Goal: Task Accomplishment & Management: Manage account settings

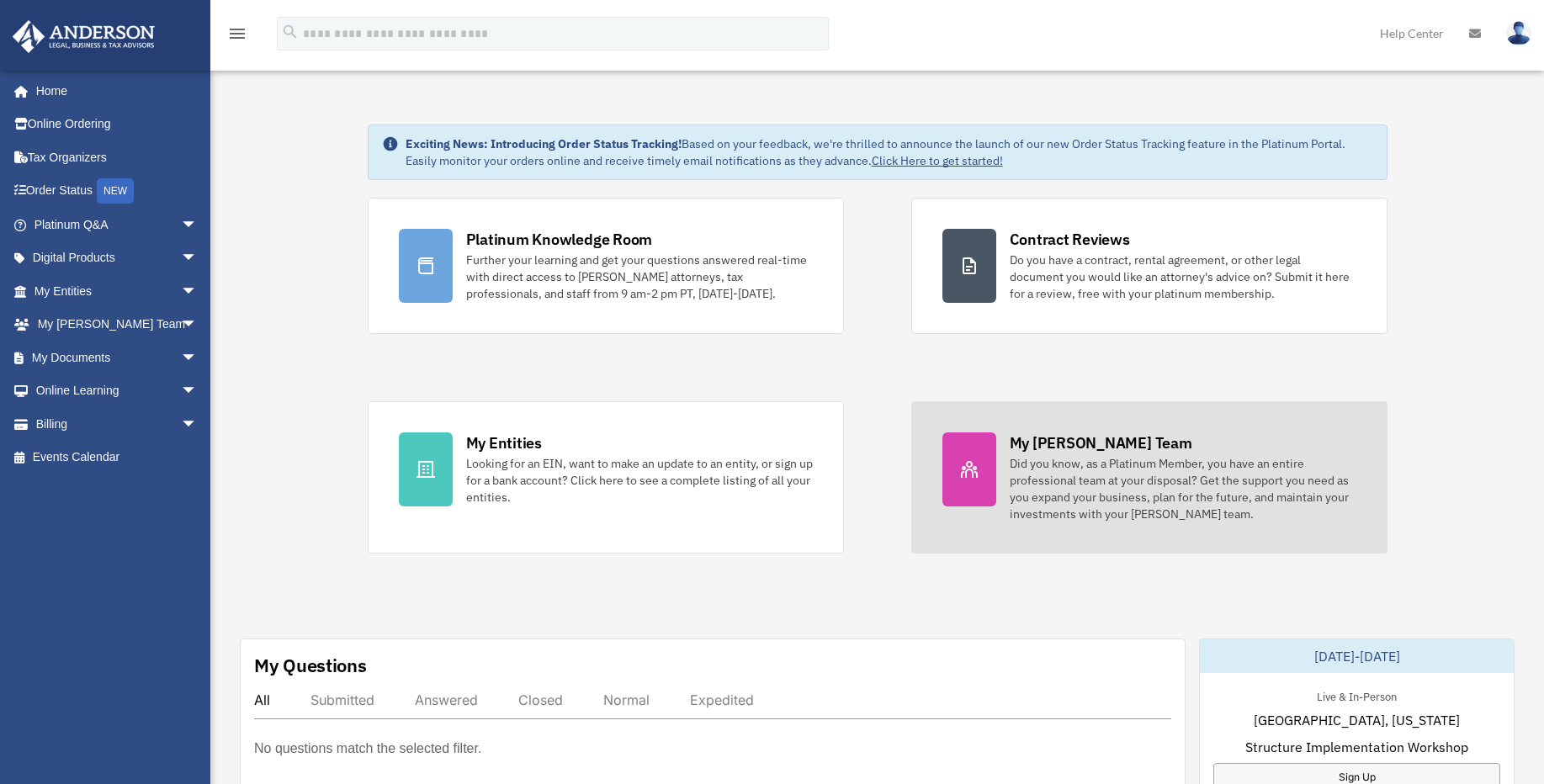
click at [980, 454] on div at bounding box center [969, 469] width 54 height 74
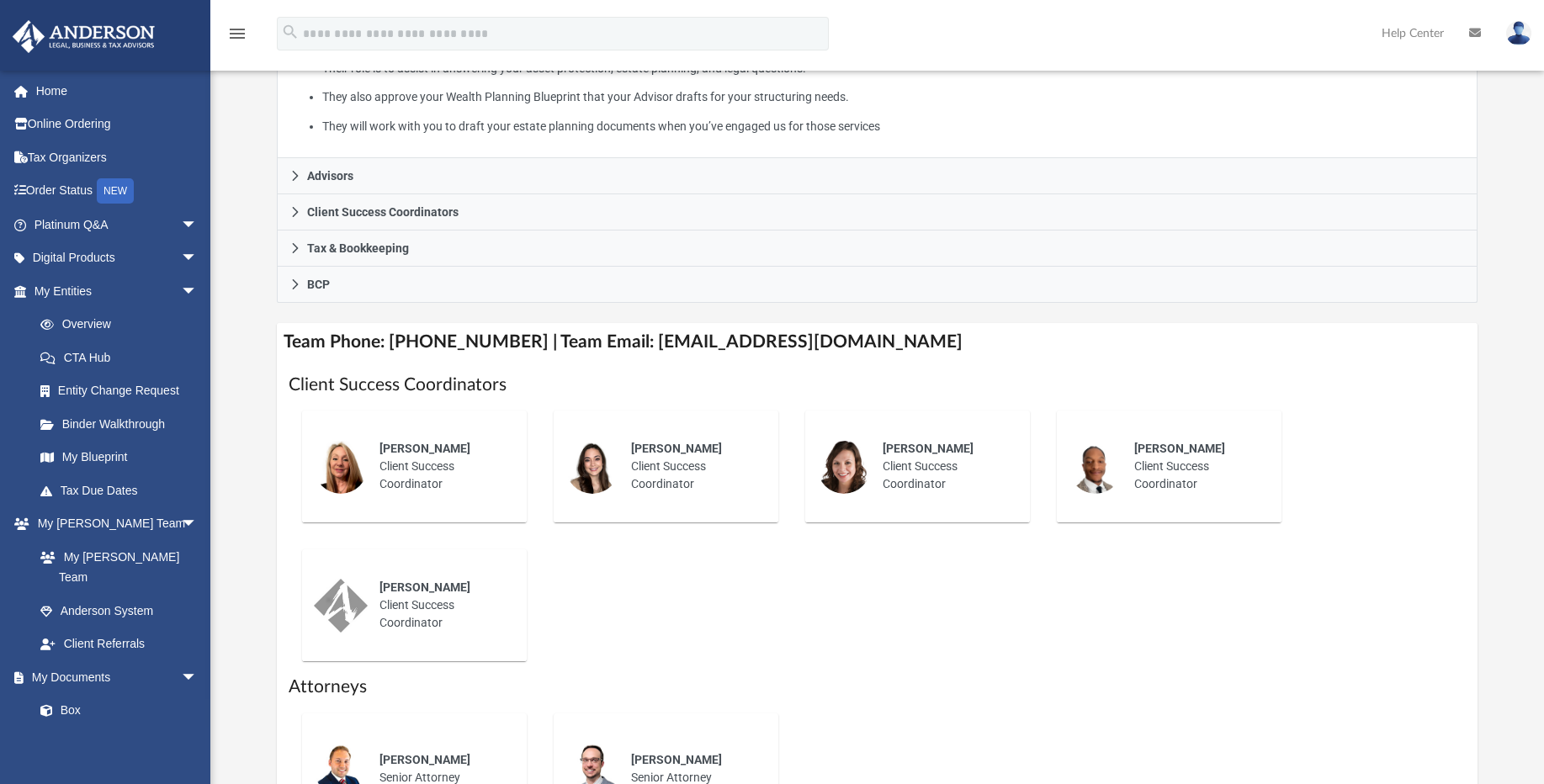
scroll to position [404, 0]
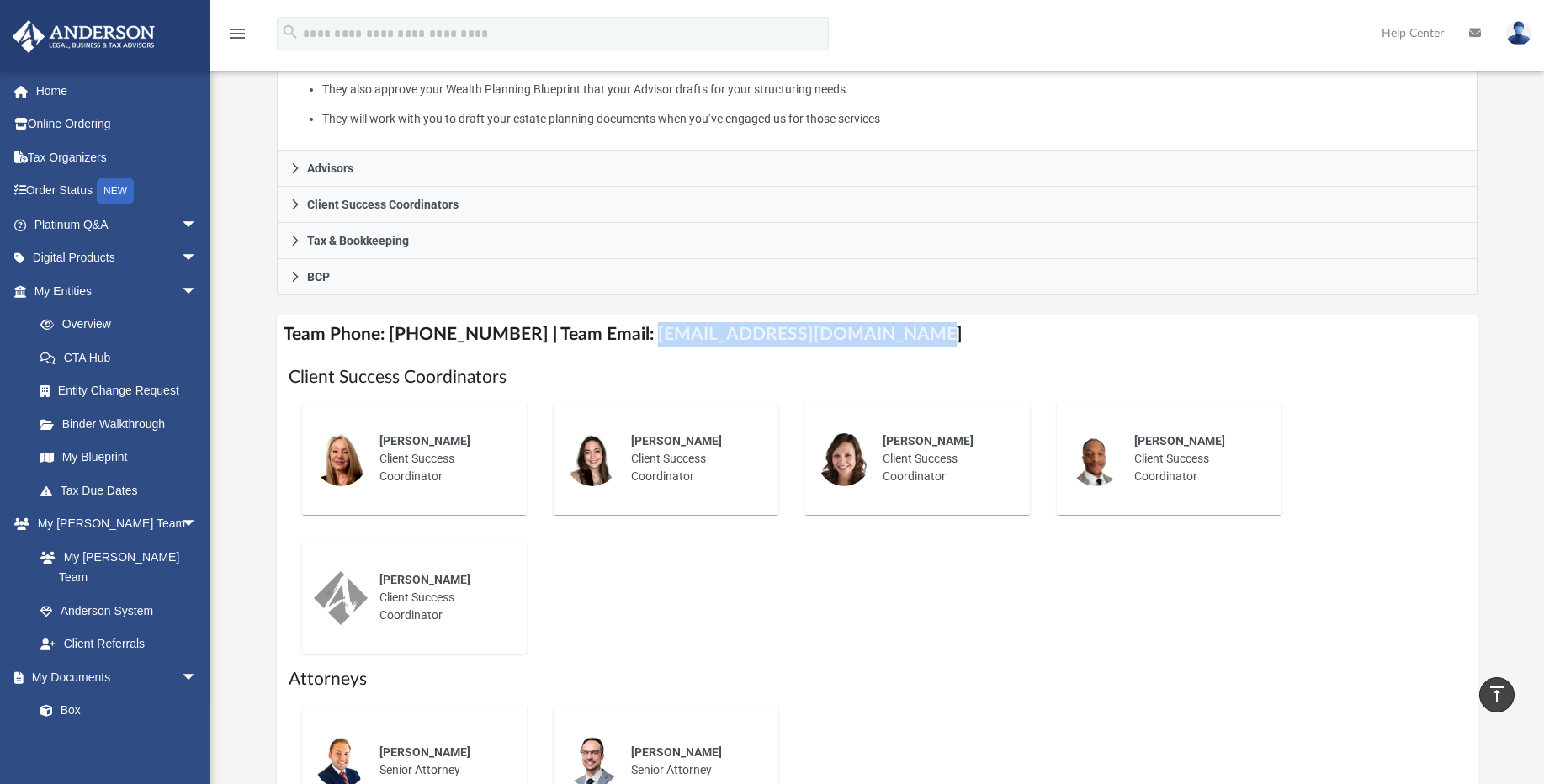
drag, startPoint x: 626, startPoint y: 314, endPoint x: 933, endPoint y: 323, distance: 307.1
click at [933, 323] on h4 "Team Phone: (725) 201-7553 | Team Email: myteam@andersonadvisors.com" at bounding box center [877, 334] width 1200 height 38
copy h4 "myteam@andersonadvisors.com"
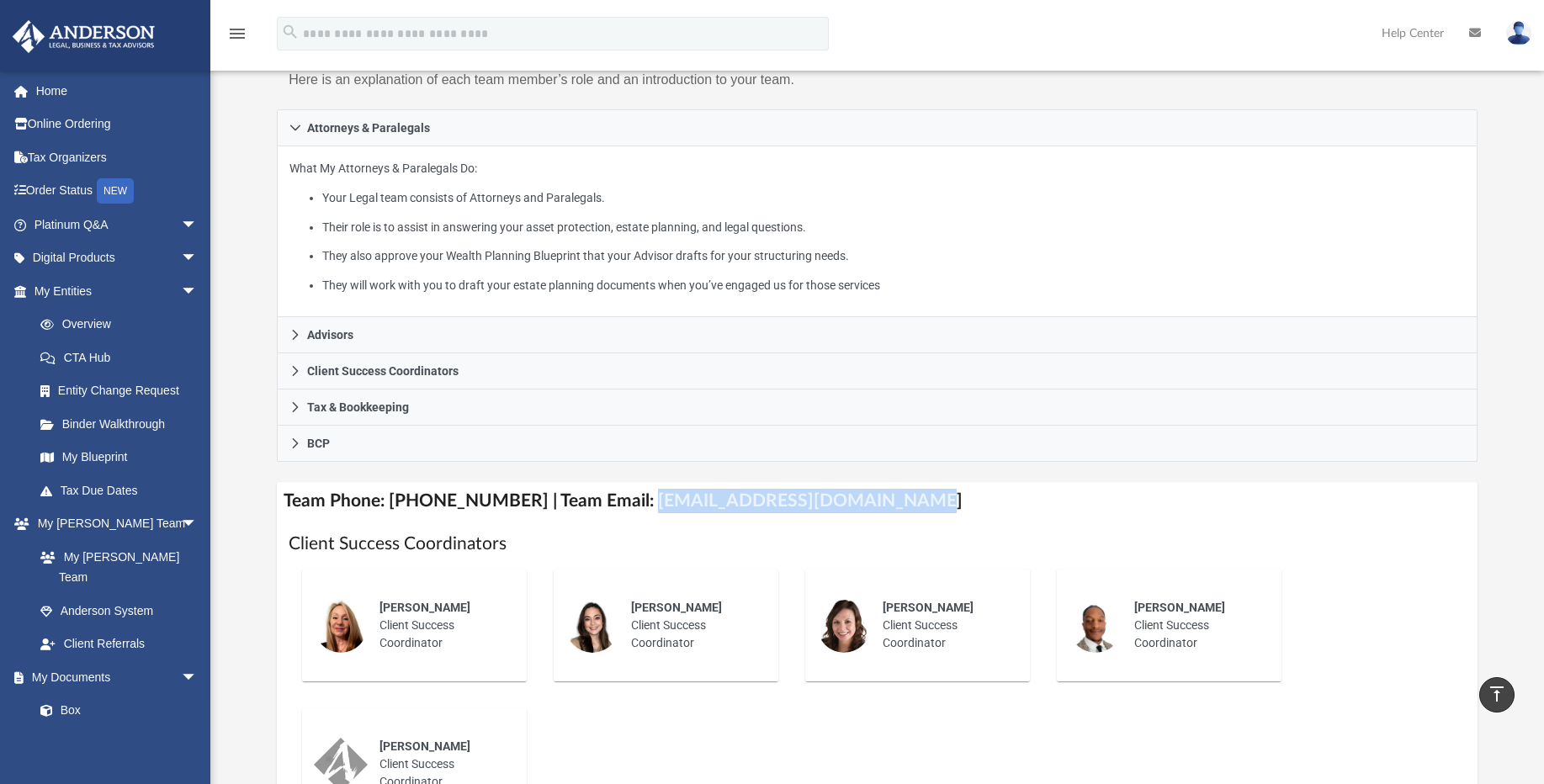
scroll to position [101, 0]
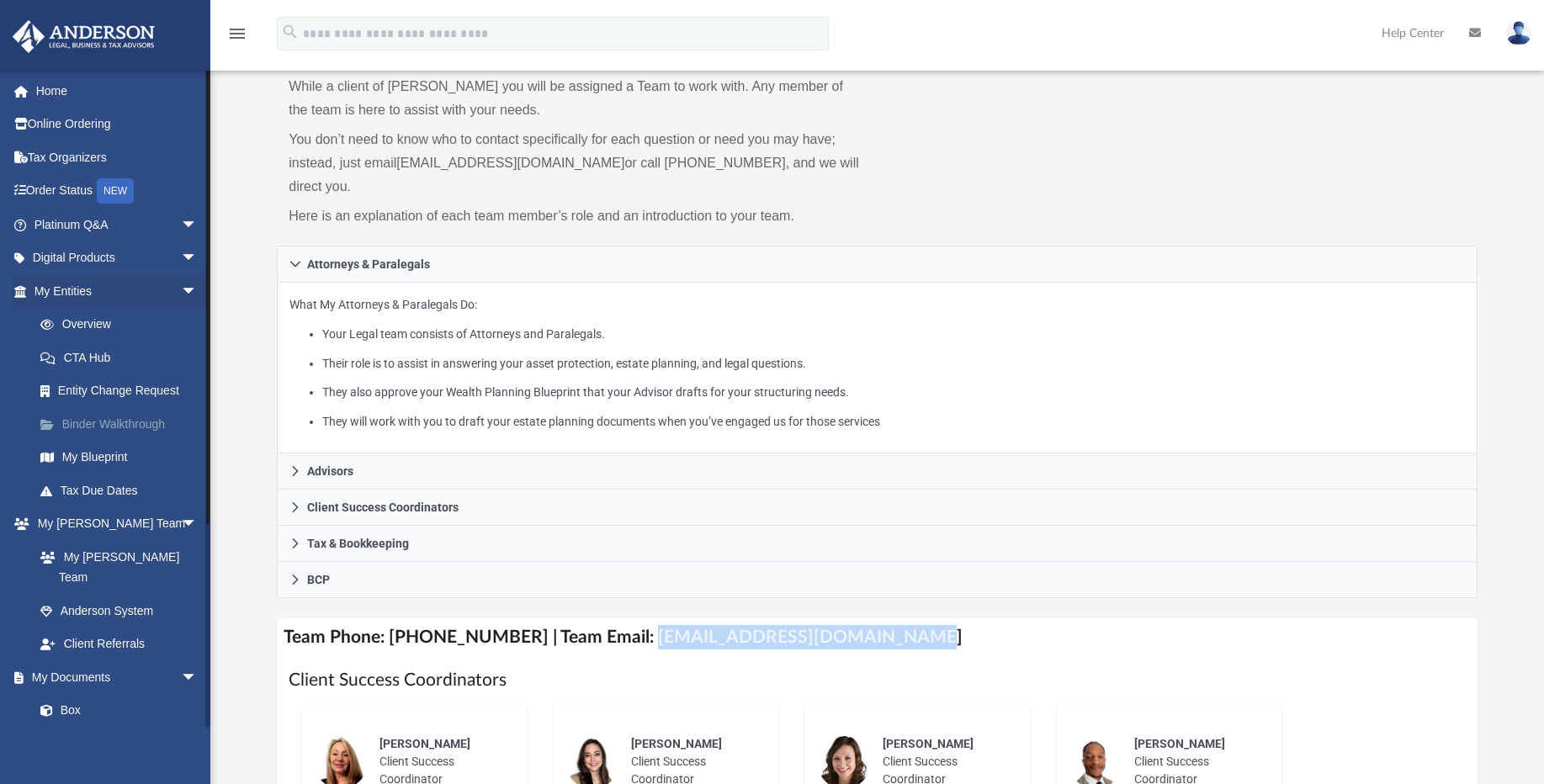
click at [131, 422] on link "Binder Walkthrough" at bounding box center [123, 424] width 200 height 34
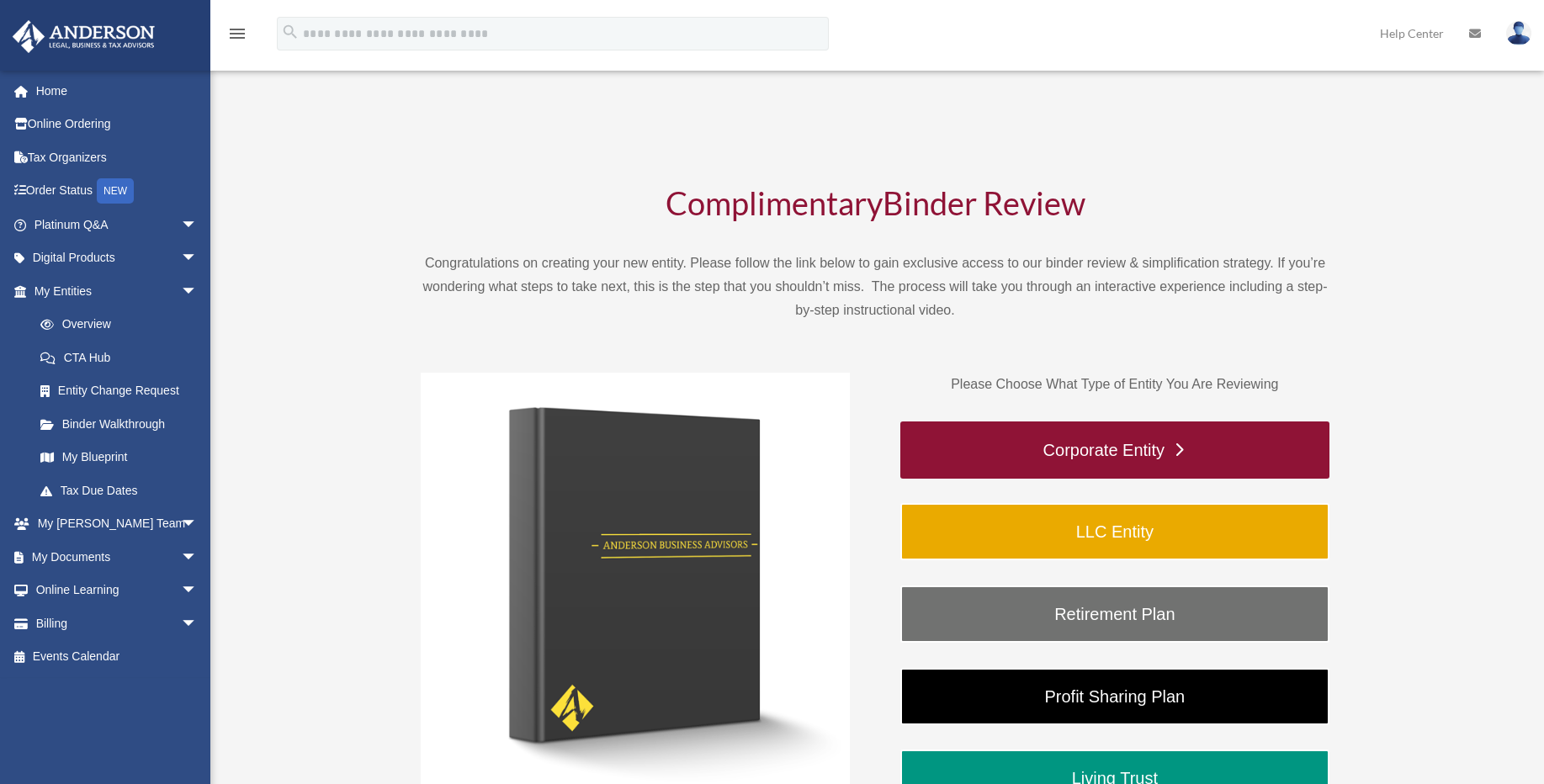
click at [1137, 451] on link "Corporate Entity" at bounding box center [1115, 450] width 429 height 57
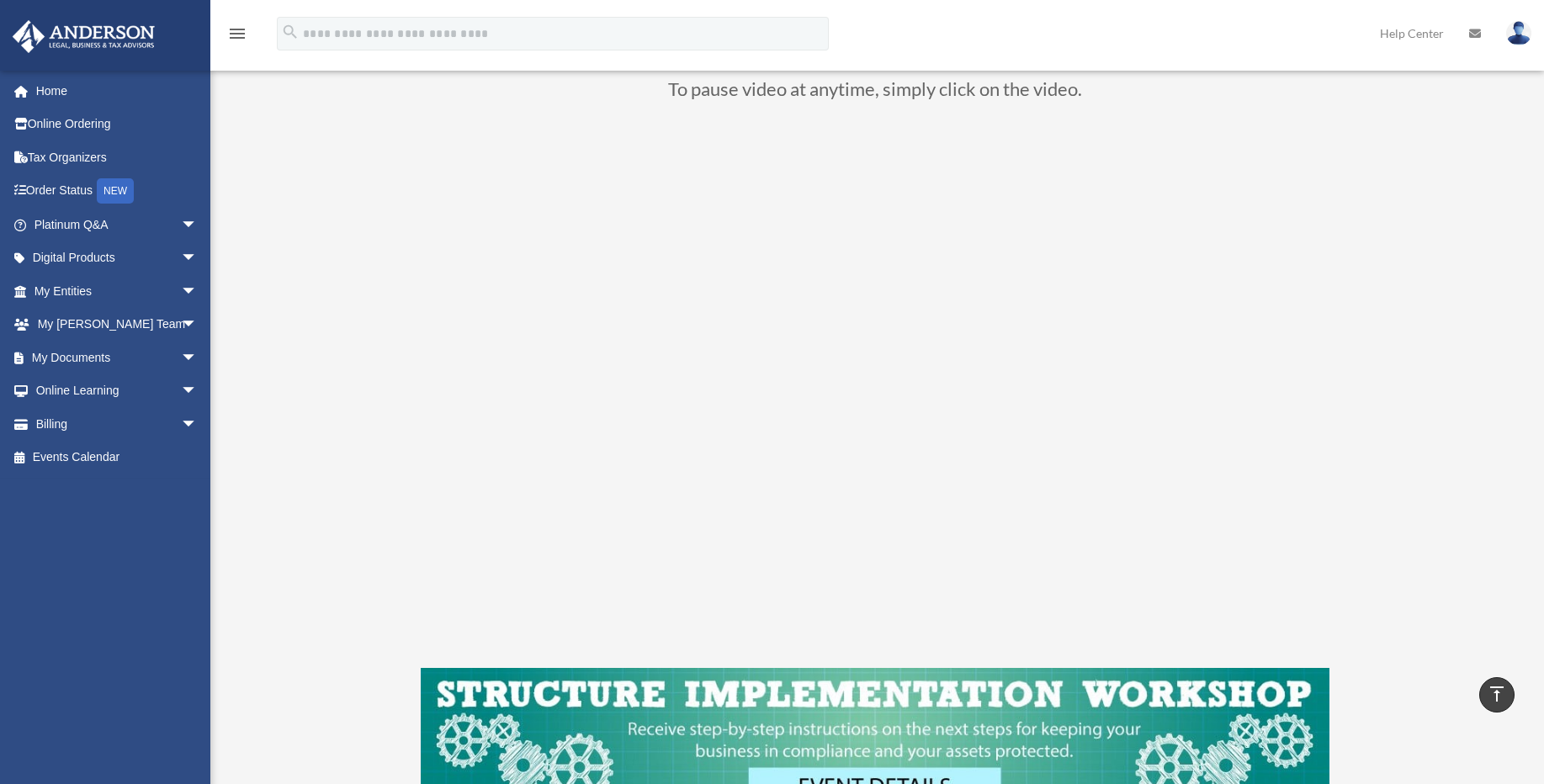
scroll to position [162, 0]
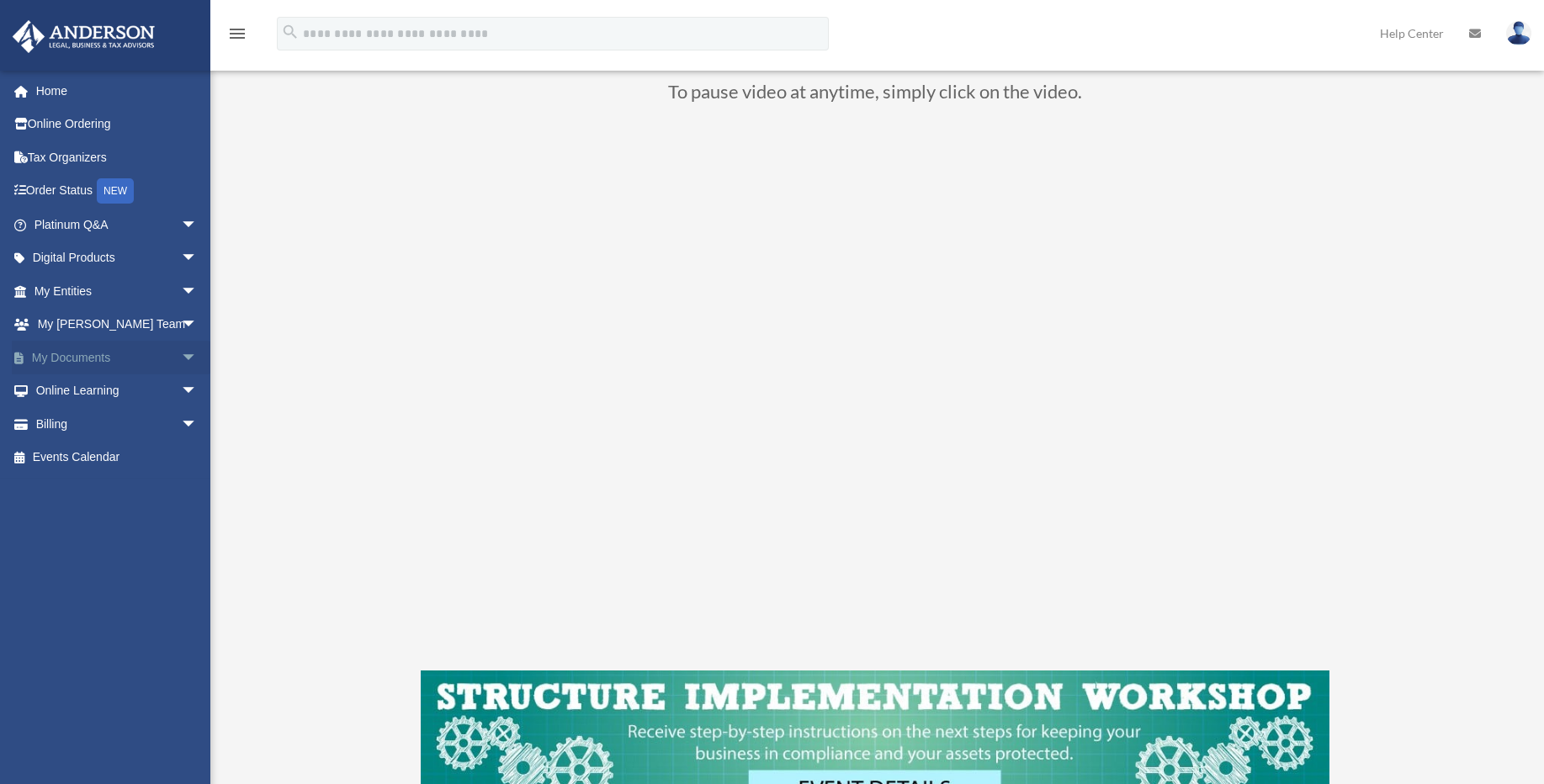
click at [181, 362] on span "arrow_drop_down" at bounding box center [198, 357] width 34 height 35
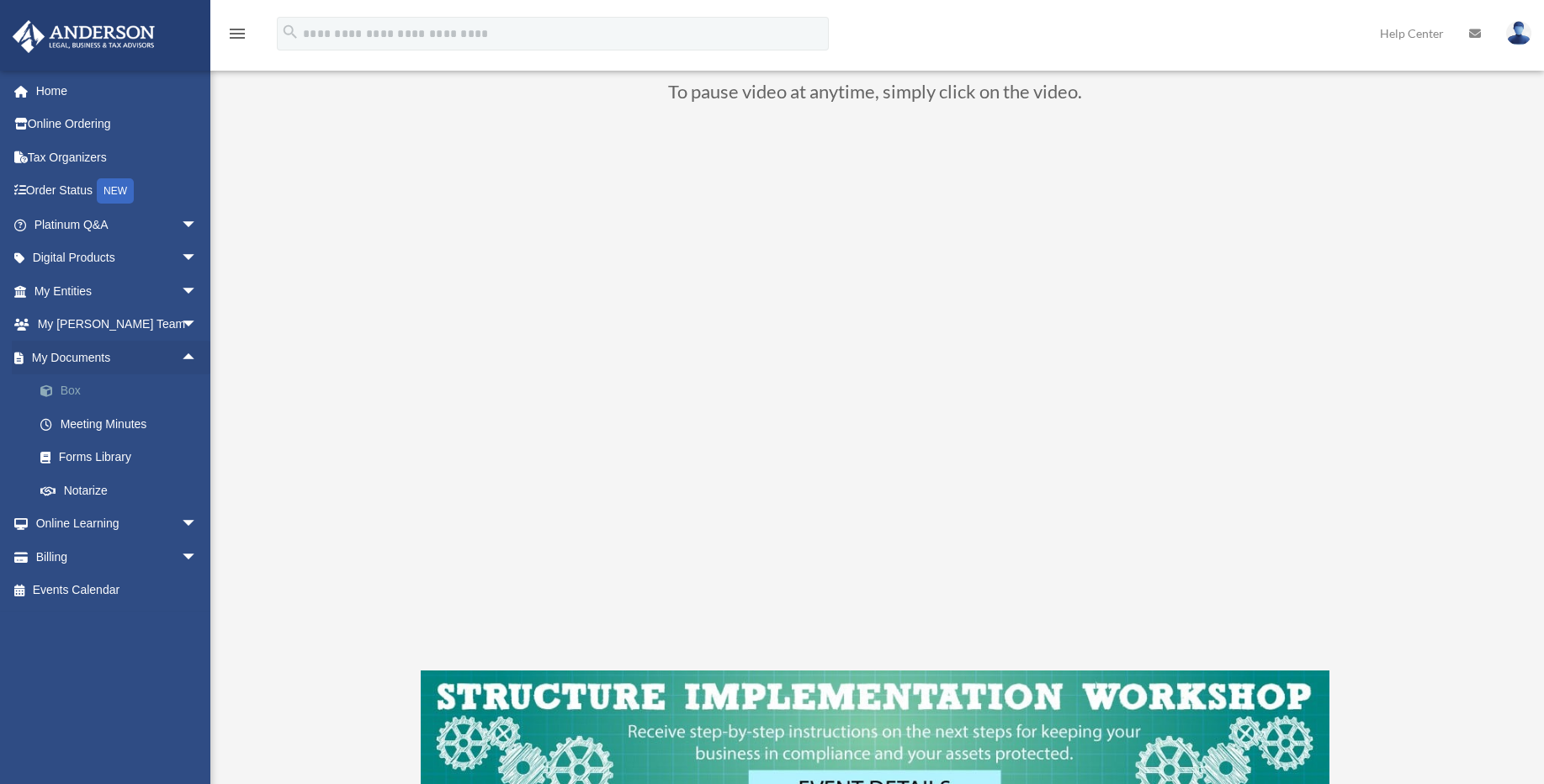
click at [74, 392] on link "Box" at bounding box center [123, 391] width 200 height 34
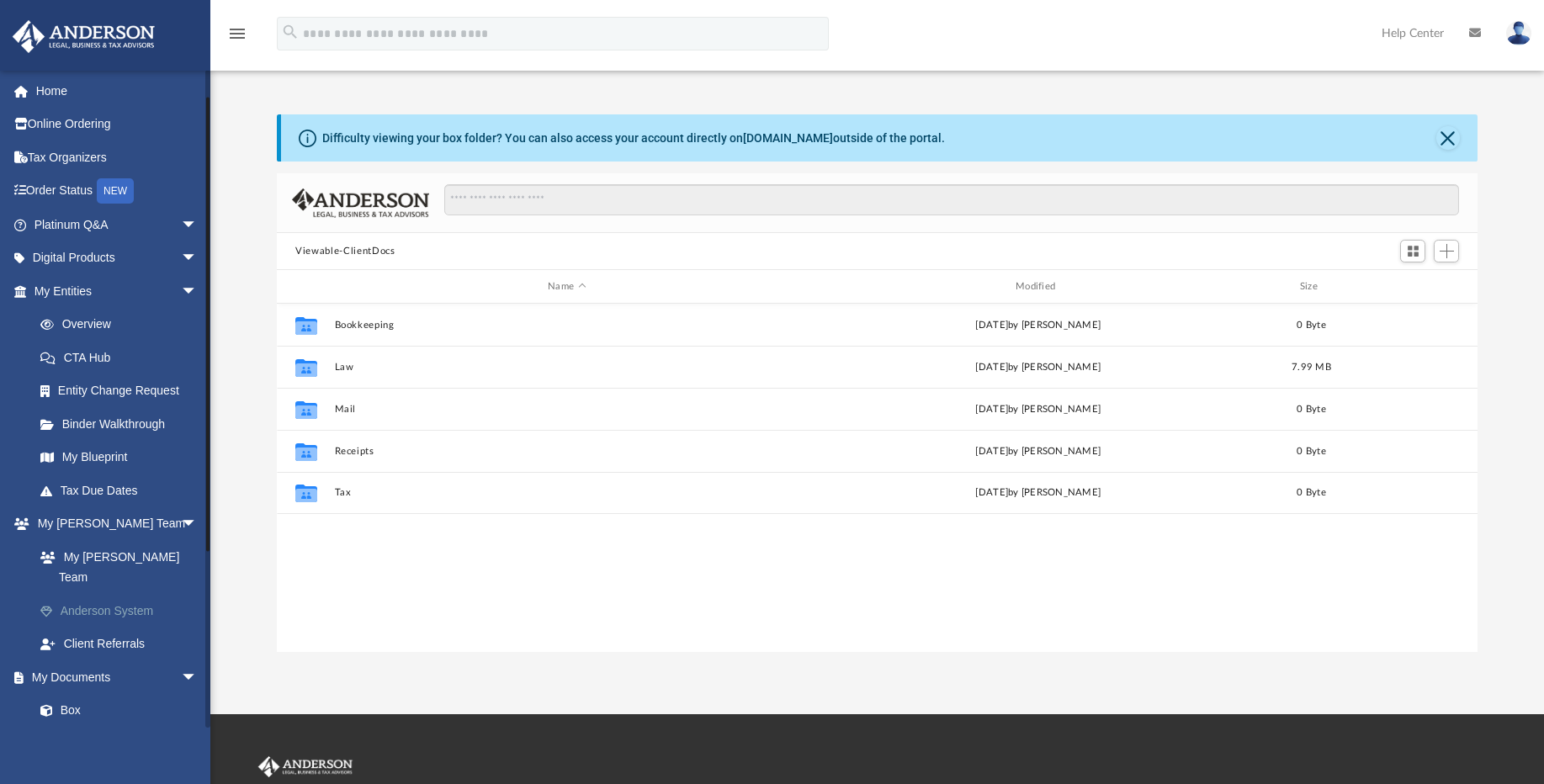
scroll to position [282, 0]
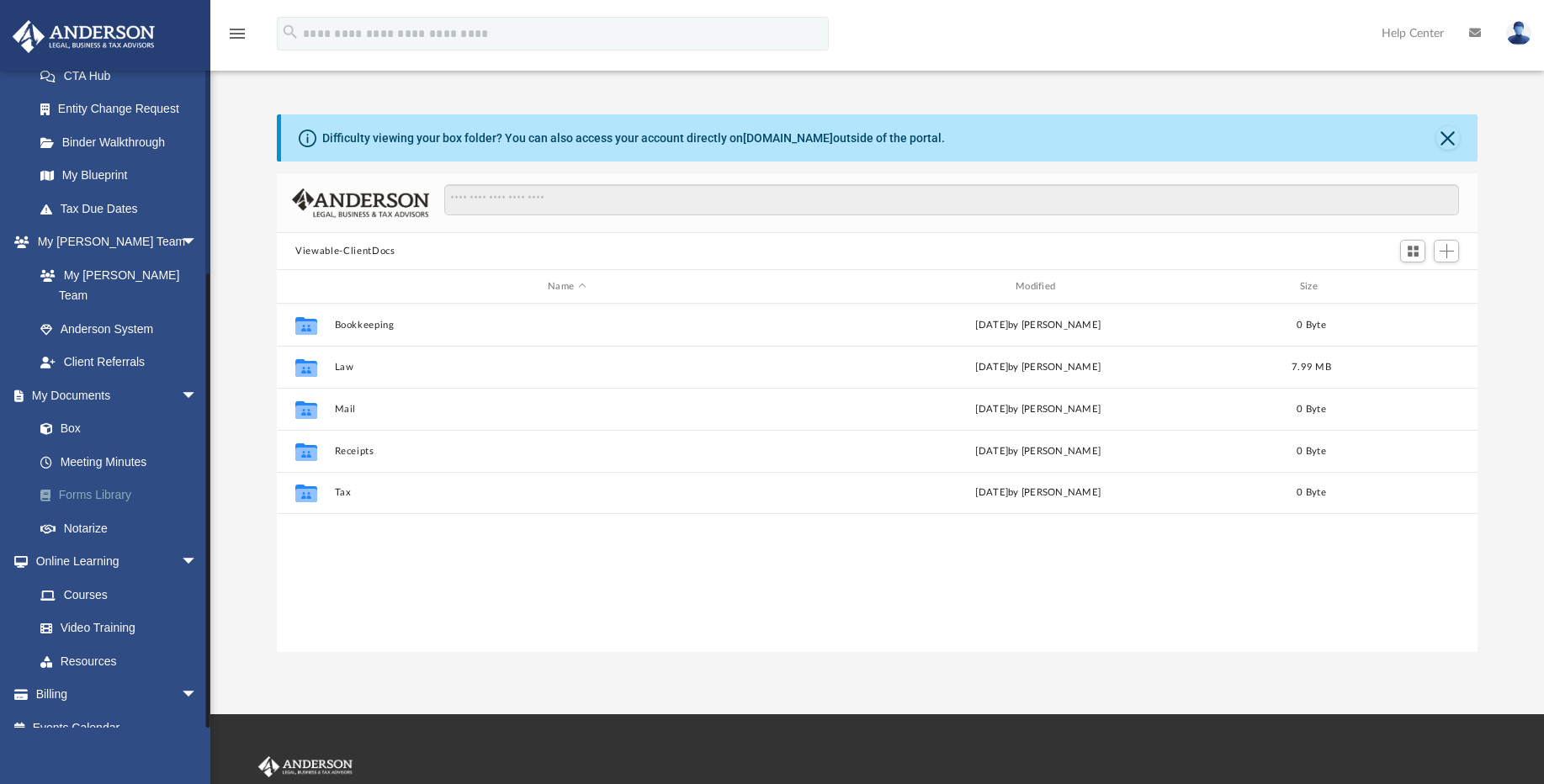
click at [98, 480] on link "Forms Library" at bounding box center [123, 496] width 200 height 34
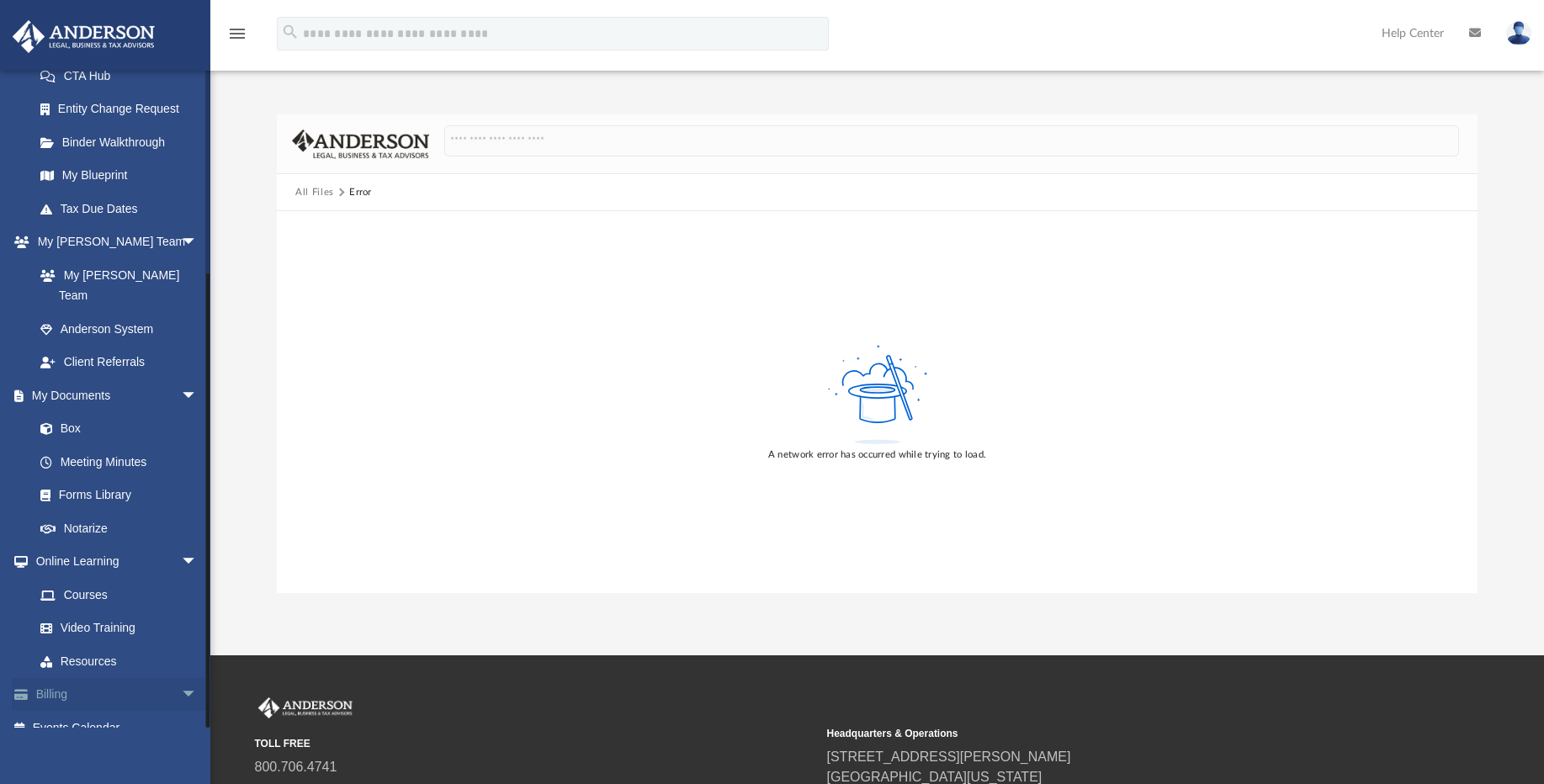
click at [181, 678] on span "arrow_drop_down" at bounding box center [198, 694] width 34 height 35
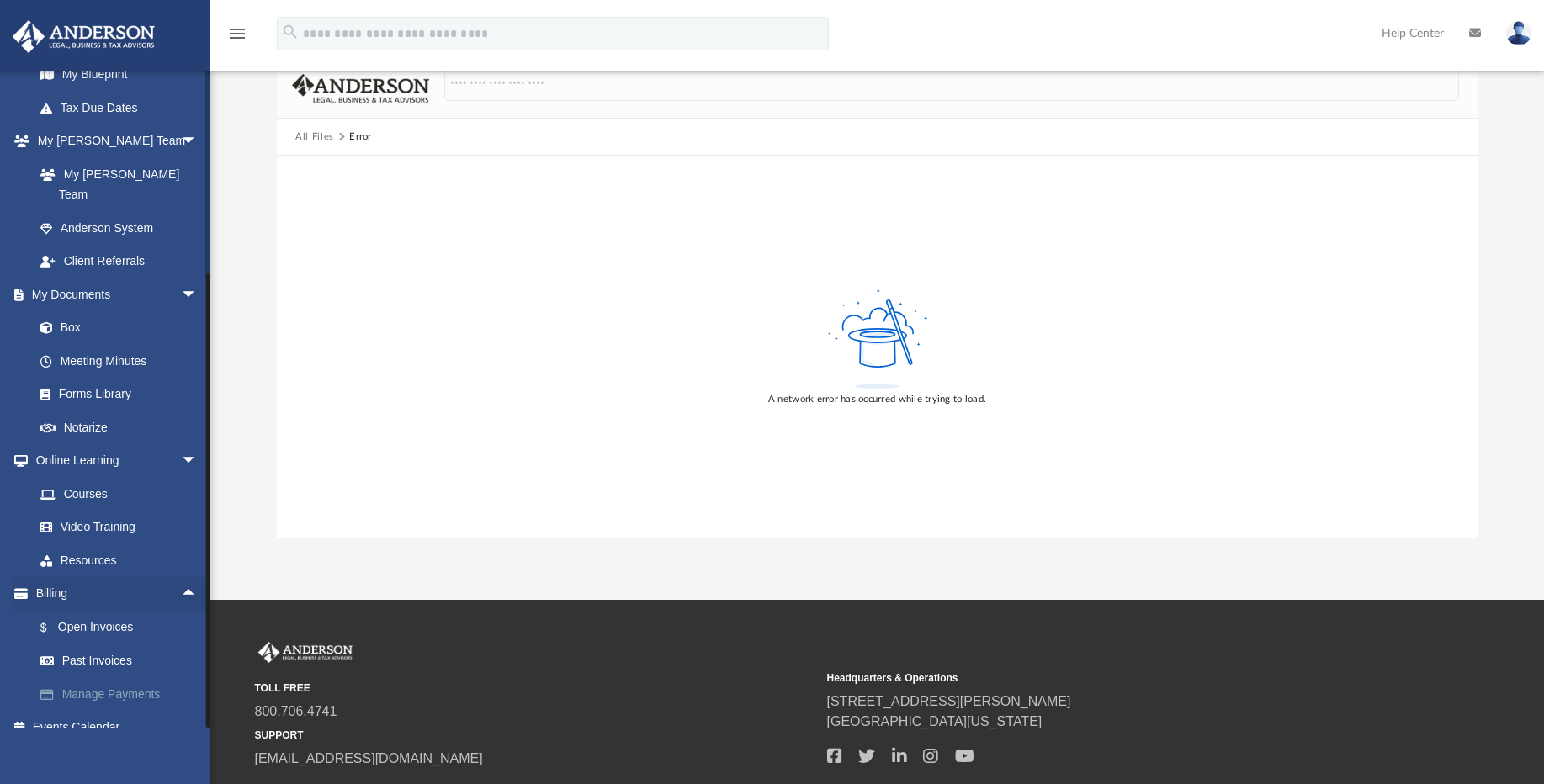
scroll to position [101, 0]
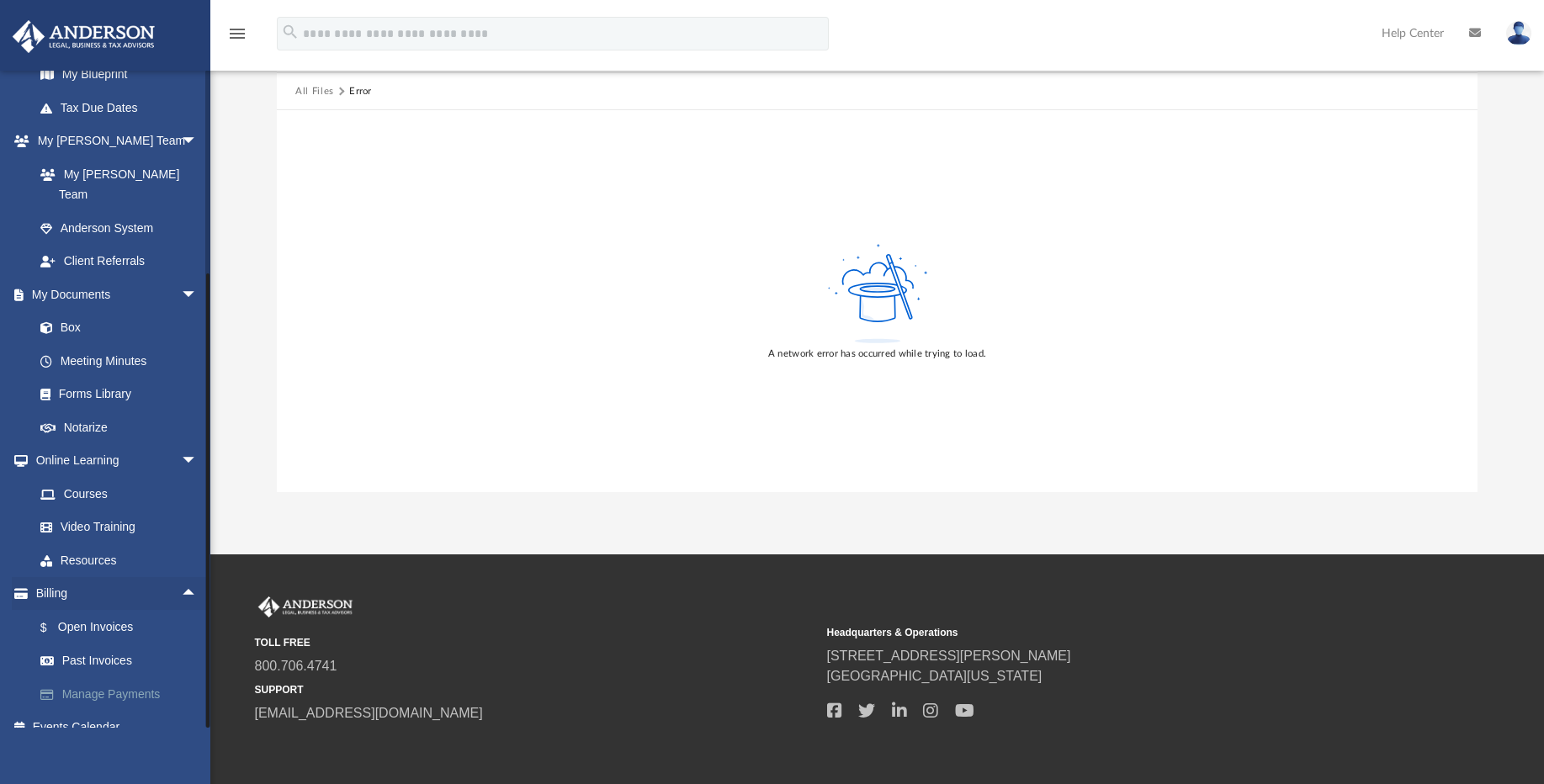
click at [119, 678] on link "Manage Payments" at bounding box center [123, 694] width 200 height 34
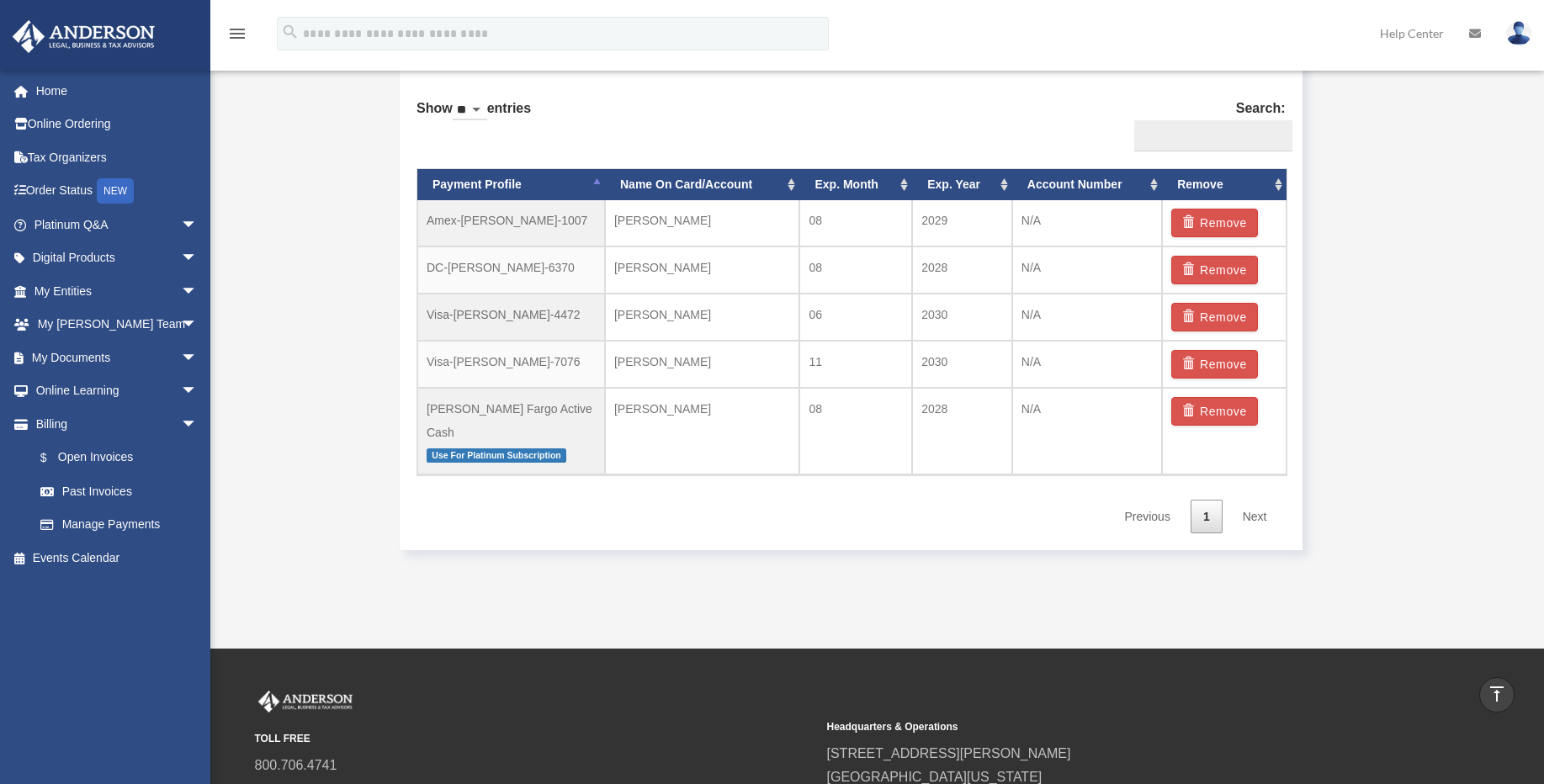
scroll to position [1010, 0]
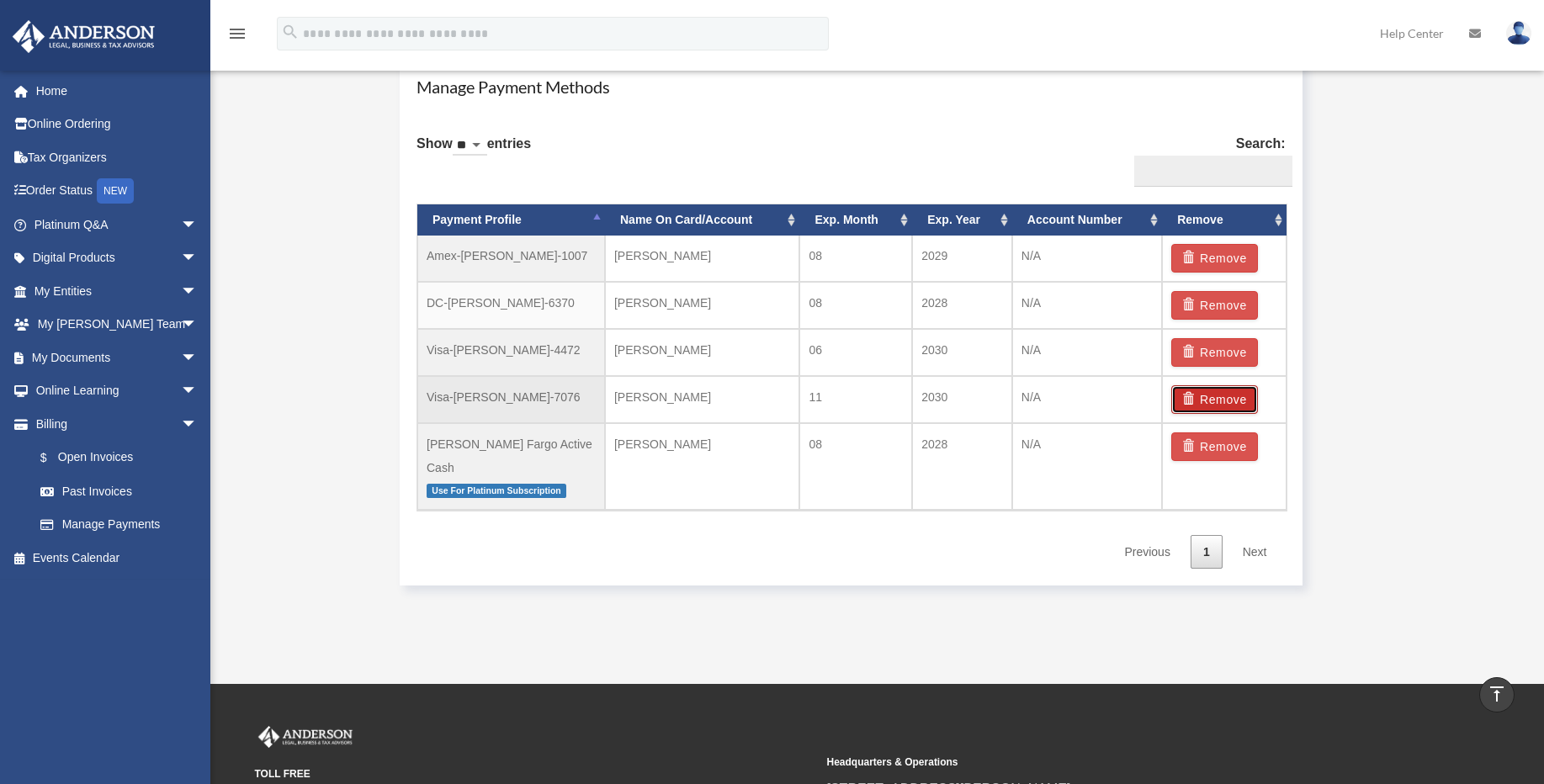
click at [1216, 398] on button "Remove" at bounding box center [1214, 399] width 87 height 29
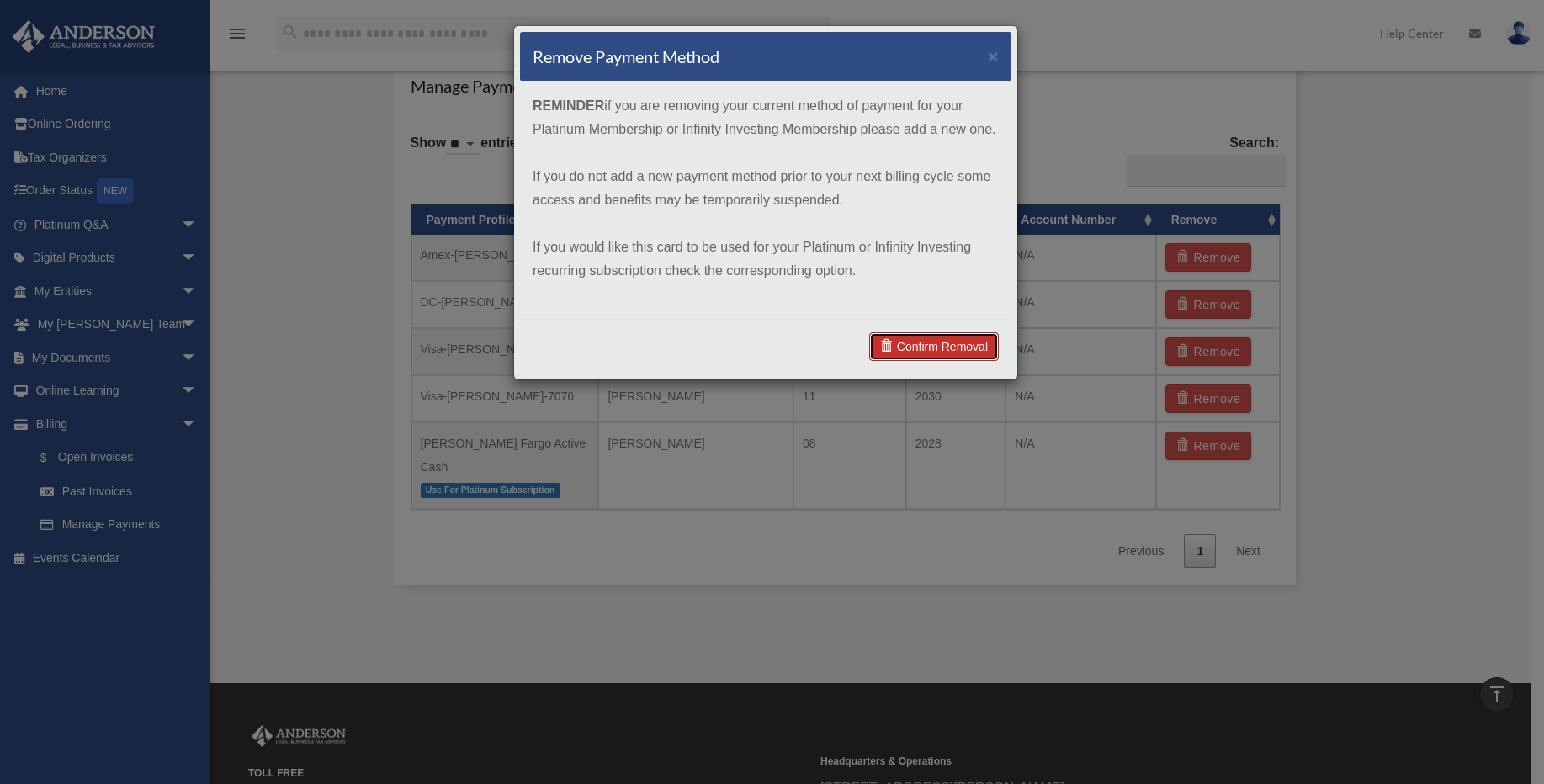
click at [920, 342] on link "Confirm Removal" at bounding box center [933, 346] width 130 height 29
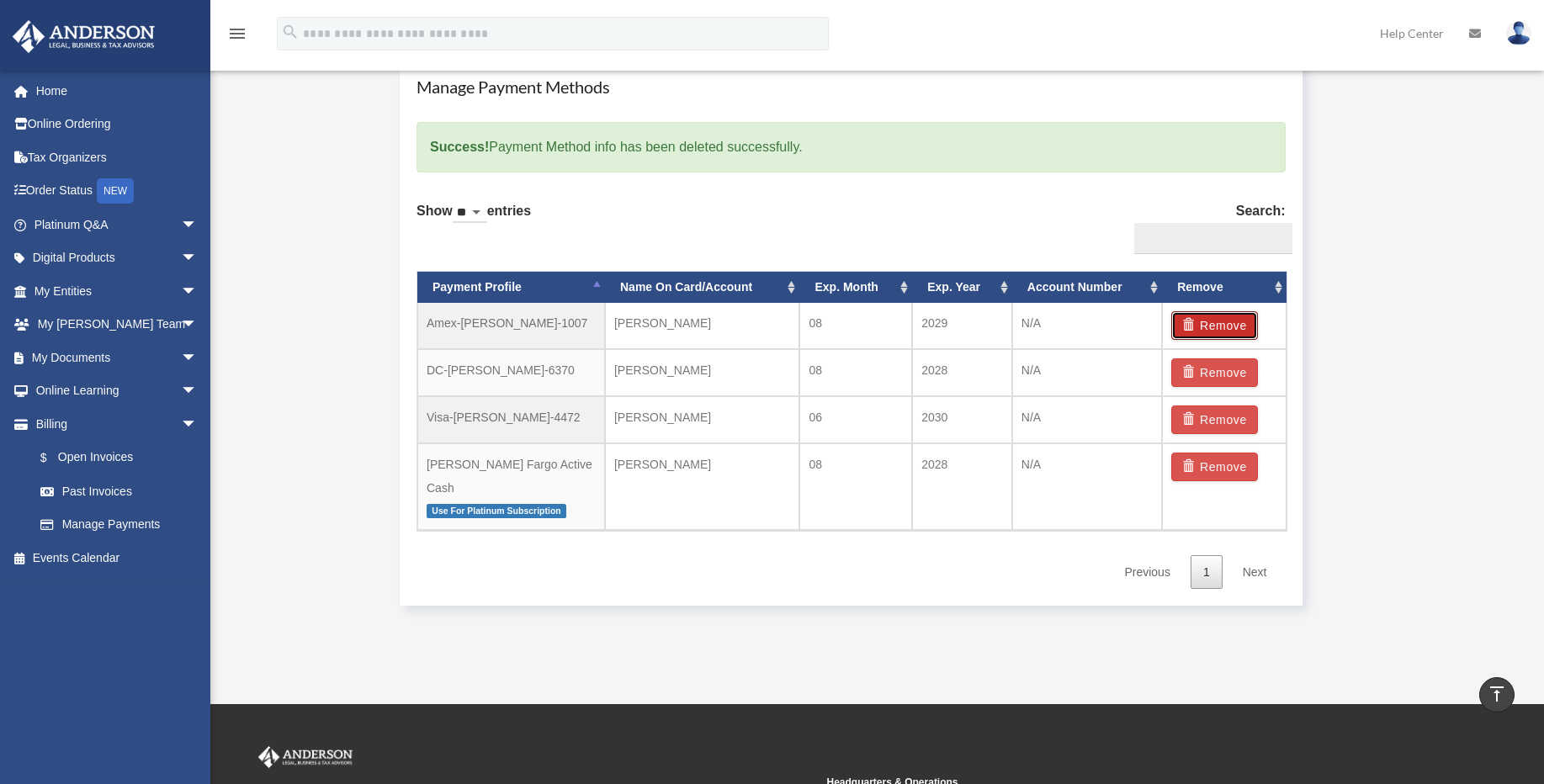
drag, startPoint x: 1208, startPoint y: 323, endPoint x: 1303, endPoint y: 302, distance: 97.3
click at [1308, 299] on div "Manage Payment Methods Success! Payment Method info has been deleted successful…" at bounding box center [875, 331] width 985 height 581
click at [1236, 320] on button "Remove" at bounding box center [1214, 325] width 87 height 29
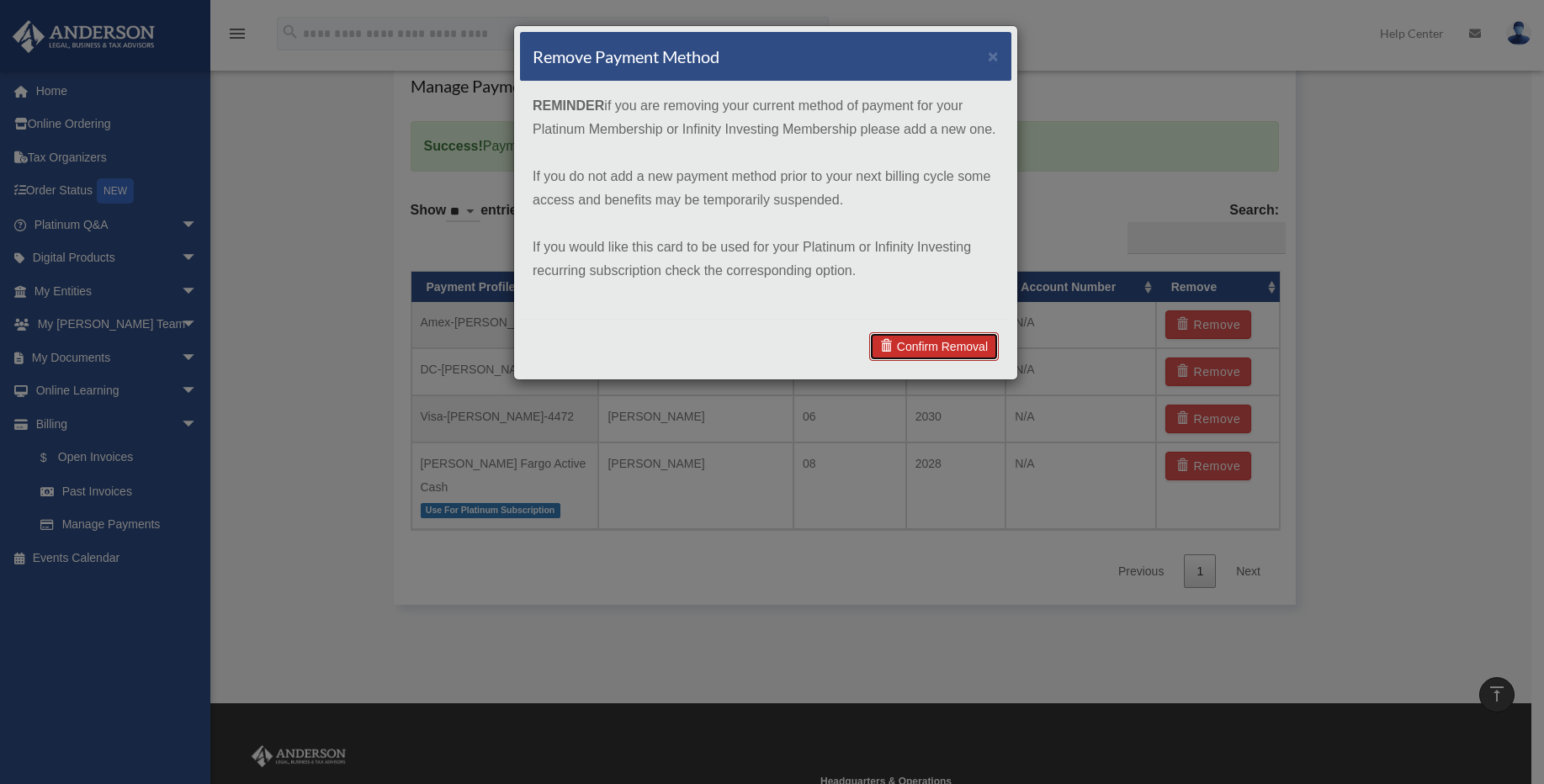
click at [912, 344] on link "Confirm Removal" at bounding box center [933, 346] width 130 height 29
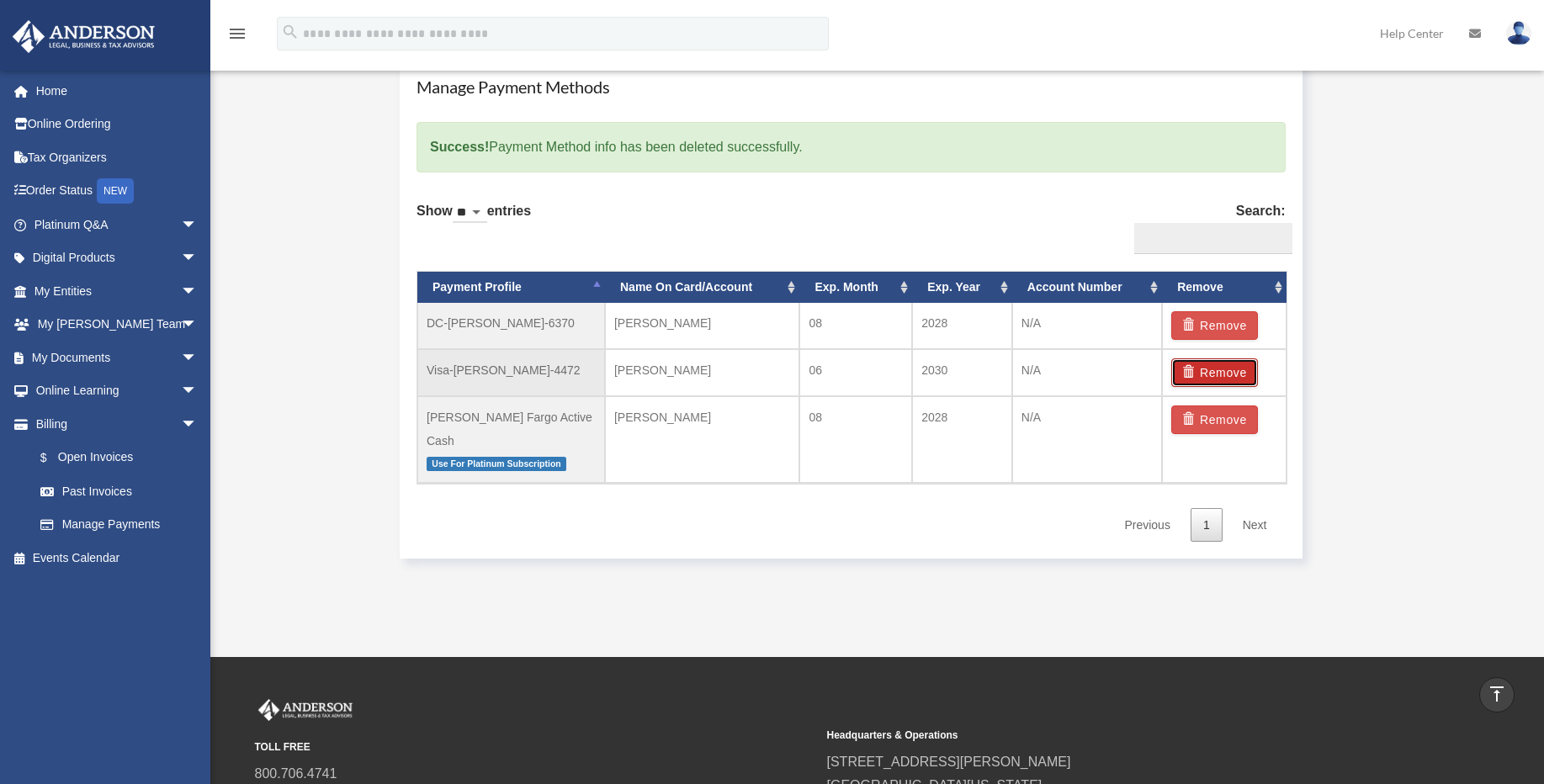
click at [1208, 371] on button "Remove" at bounding box center [1214, 372] width 87 height 29
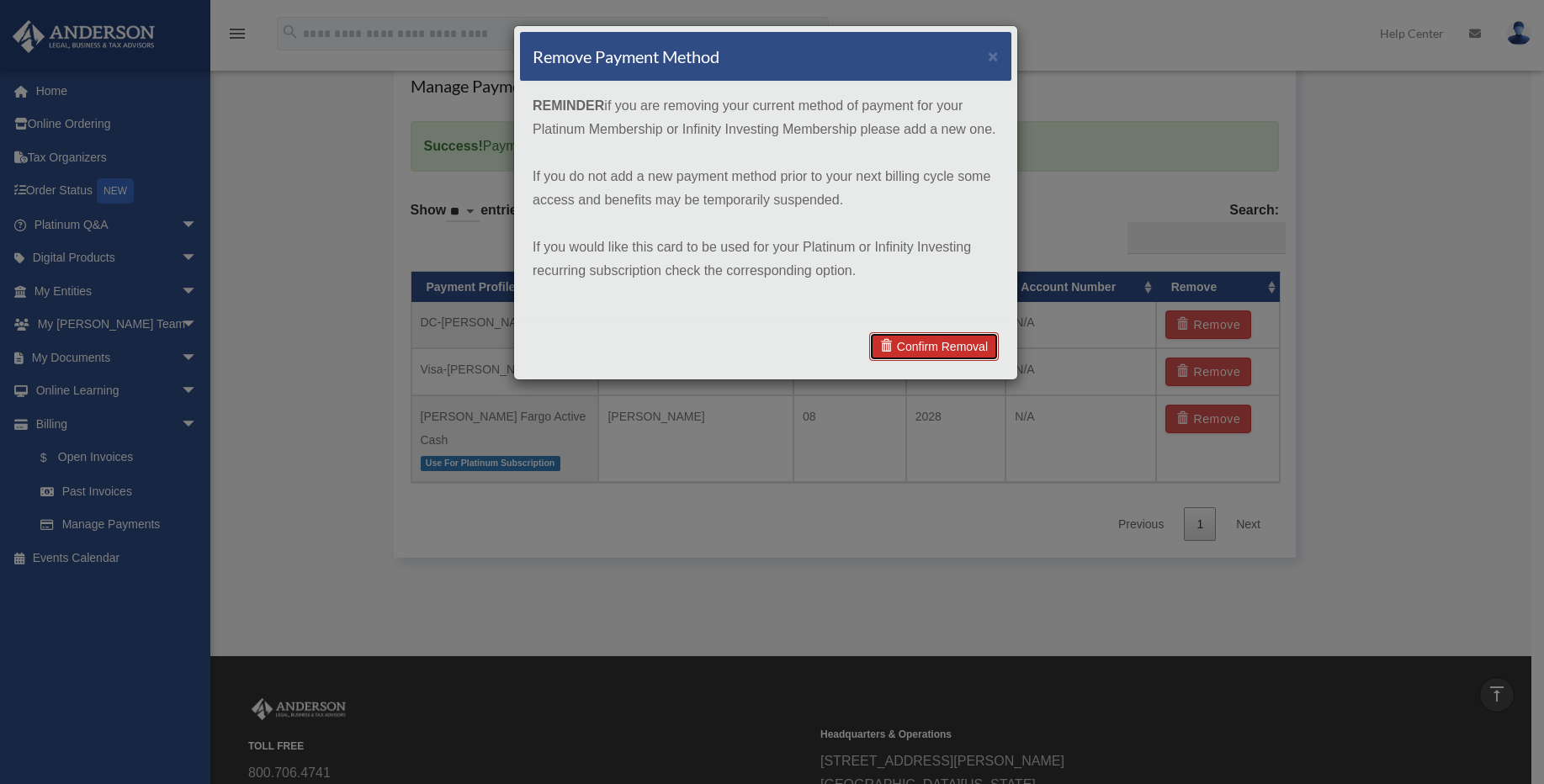
click at [925, 356] on link "Confirm Removal" at bounding box center [933, 346] width 130 height 29
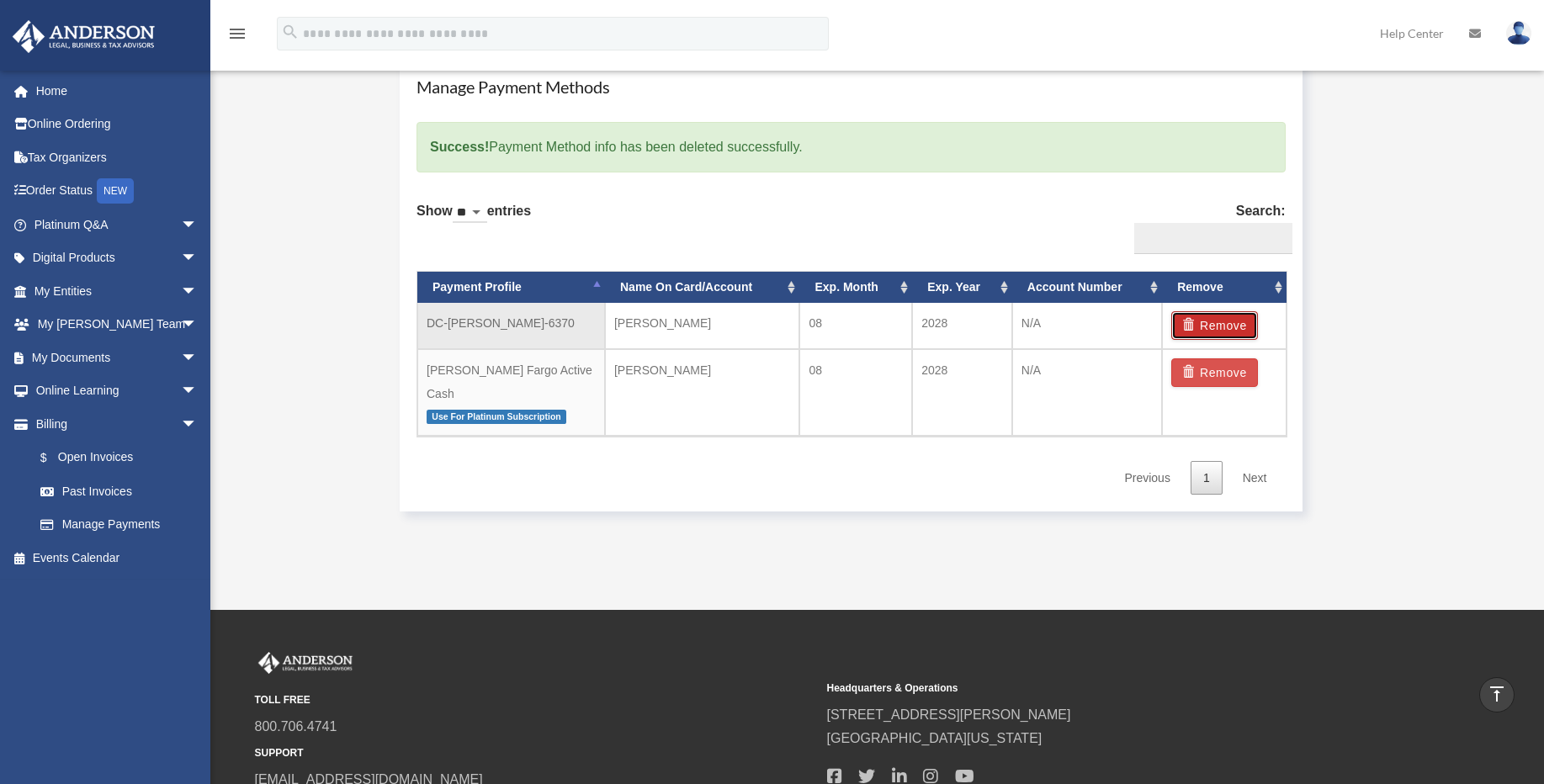
click at [1188, 328] on span "button" at bounding box center [1190, 325] width 18 height 12
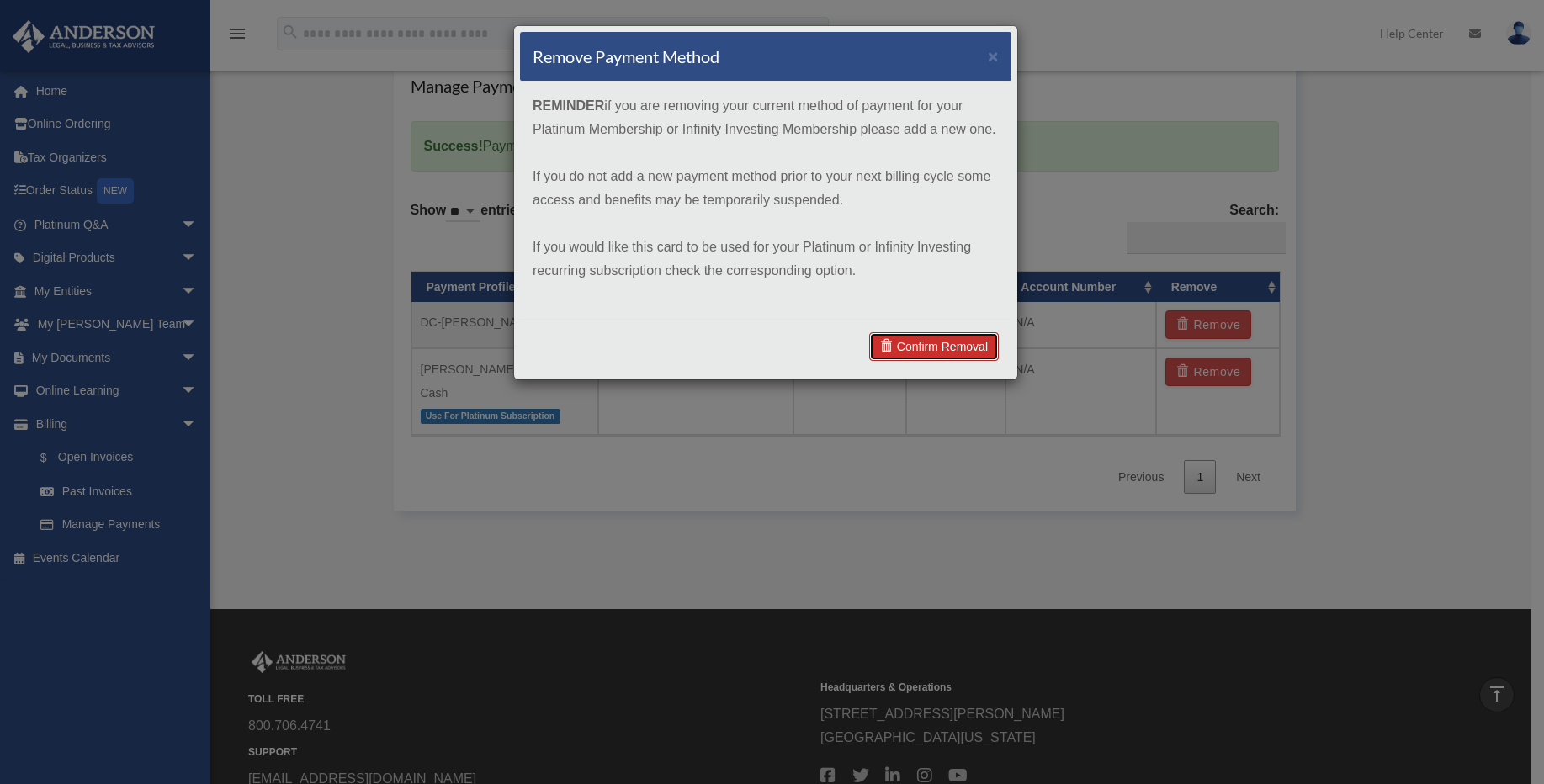
click at [924, 341] on link "Confirm Removal" at bounding box center [933, 346] width 130 height 29
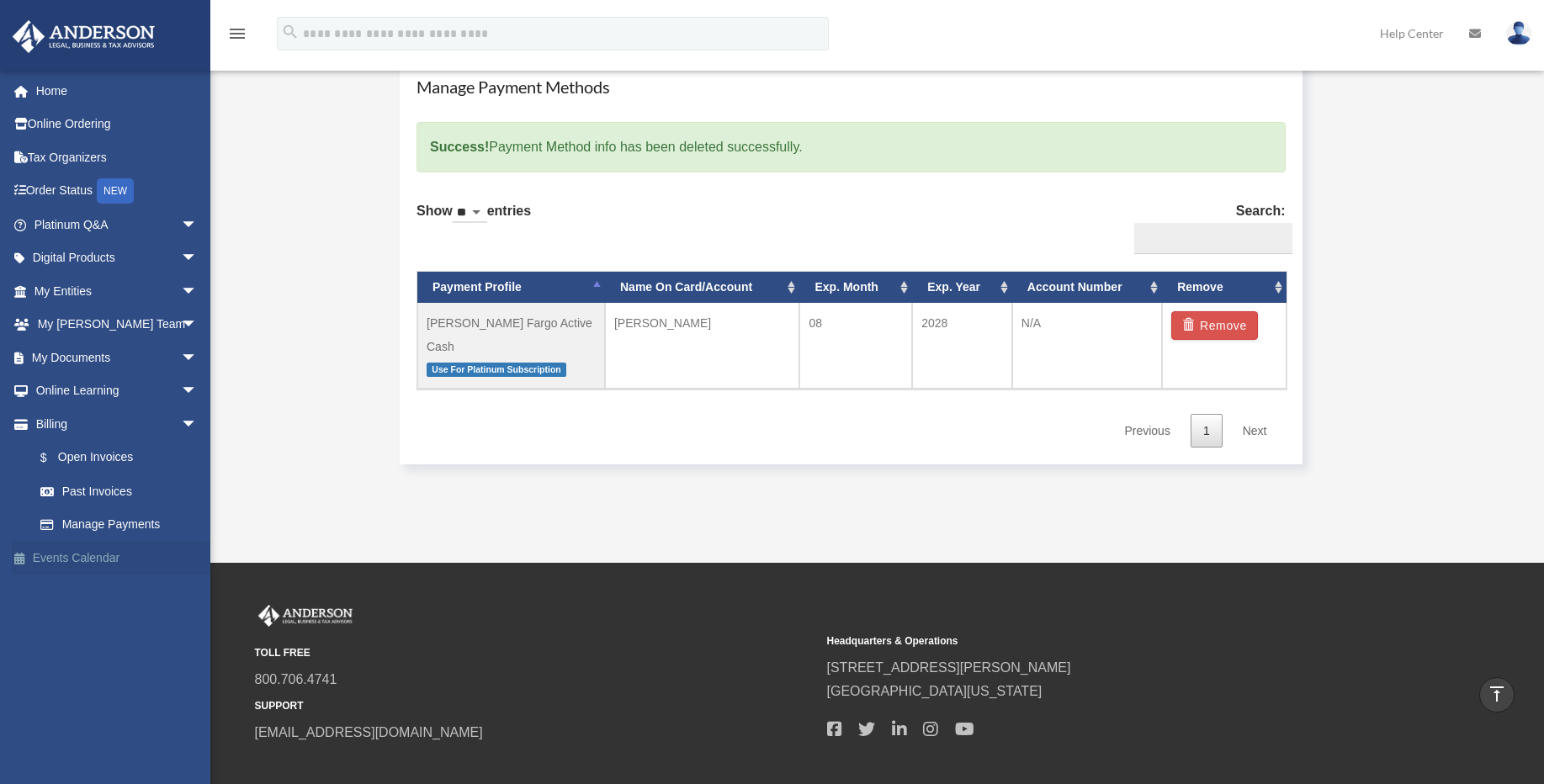
click at [61, 556] on link "Events Calendar" at bounding box center [118, 558] width 211 height 34
